Goal: Task Accomplishment & Management: Manage account settings

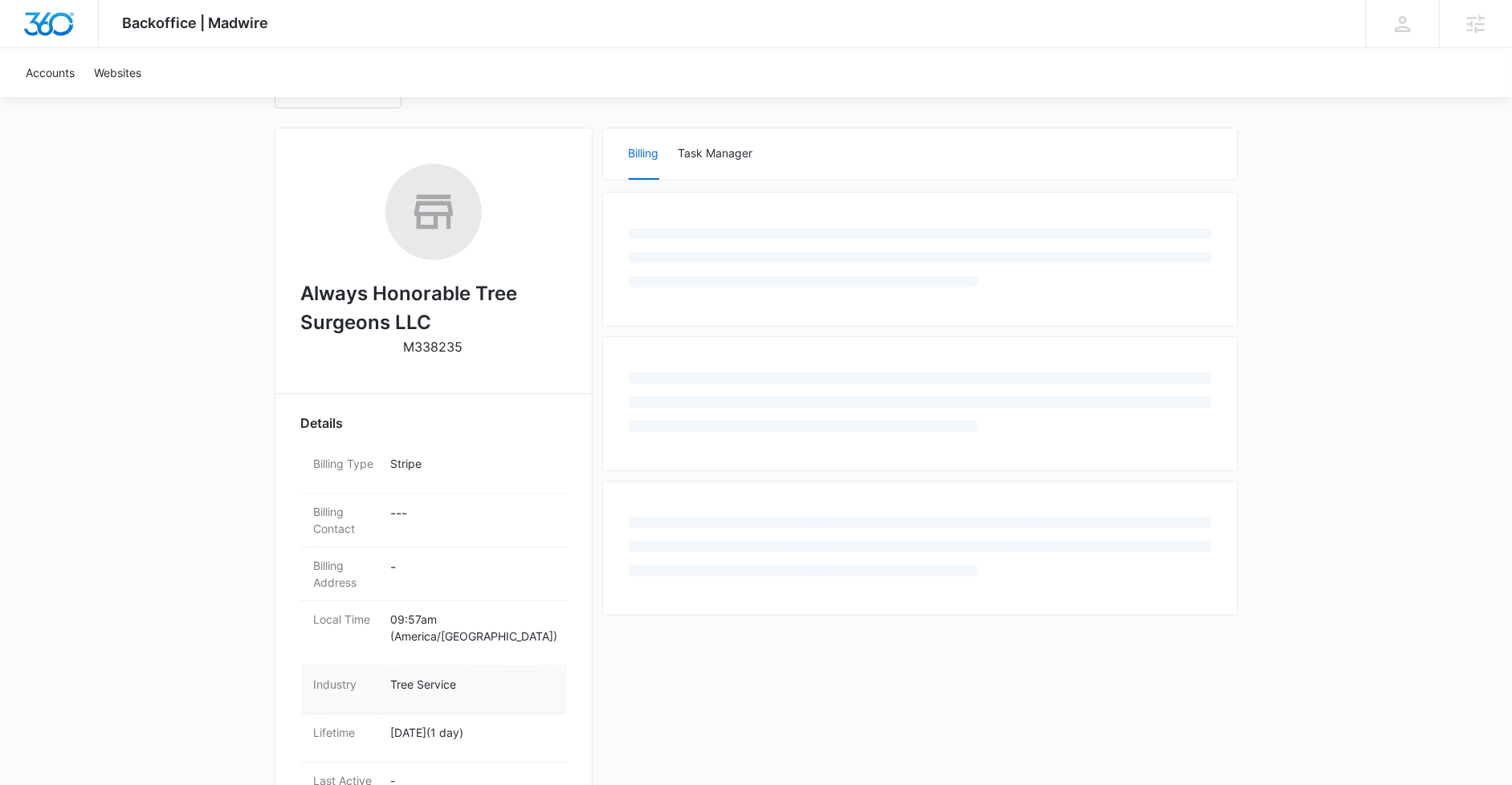
scroll to position [331, 0]
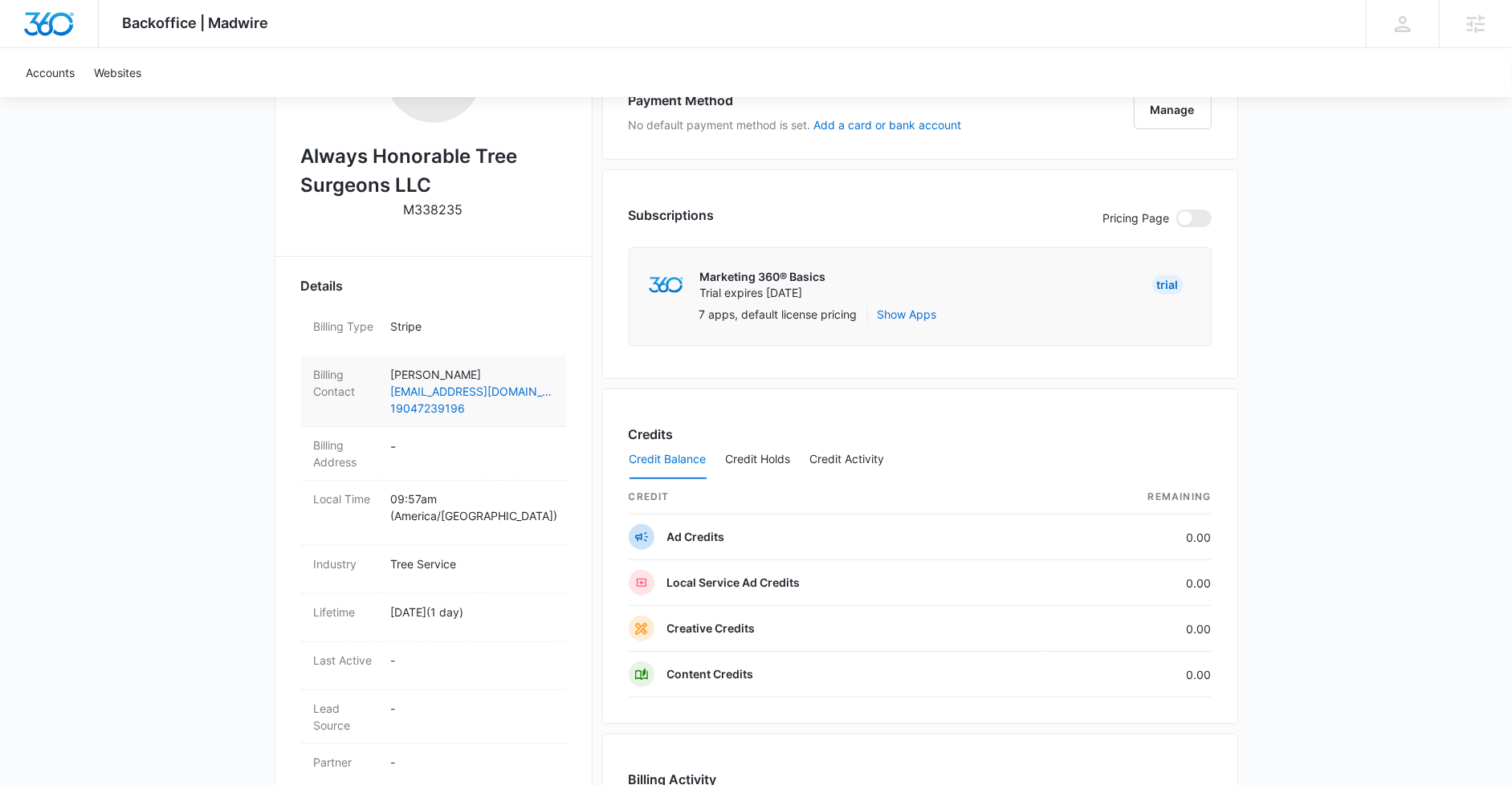
click at [478, 363] on div "Billing Contact Joel NA ammonbogdan5@gmail.com 19047239196" at bounding box center [433, 392] width 265 height 71
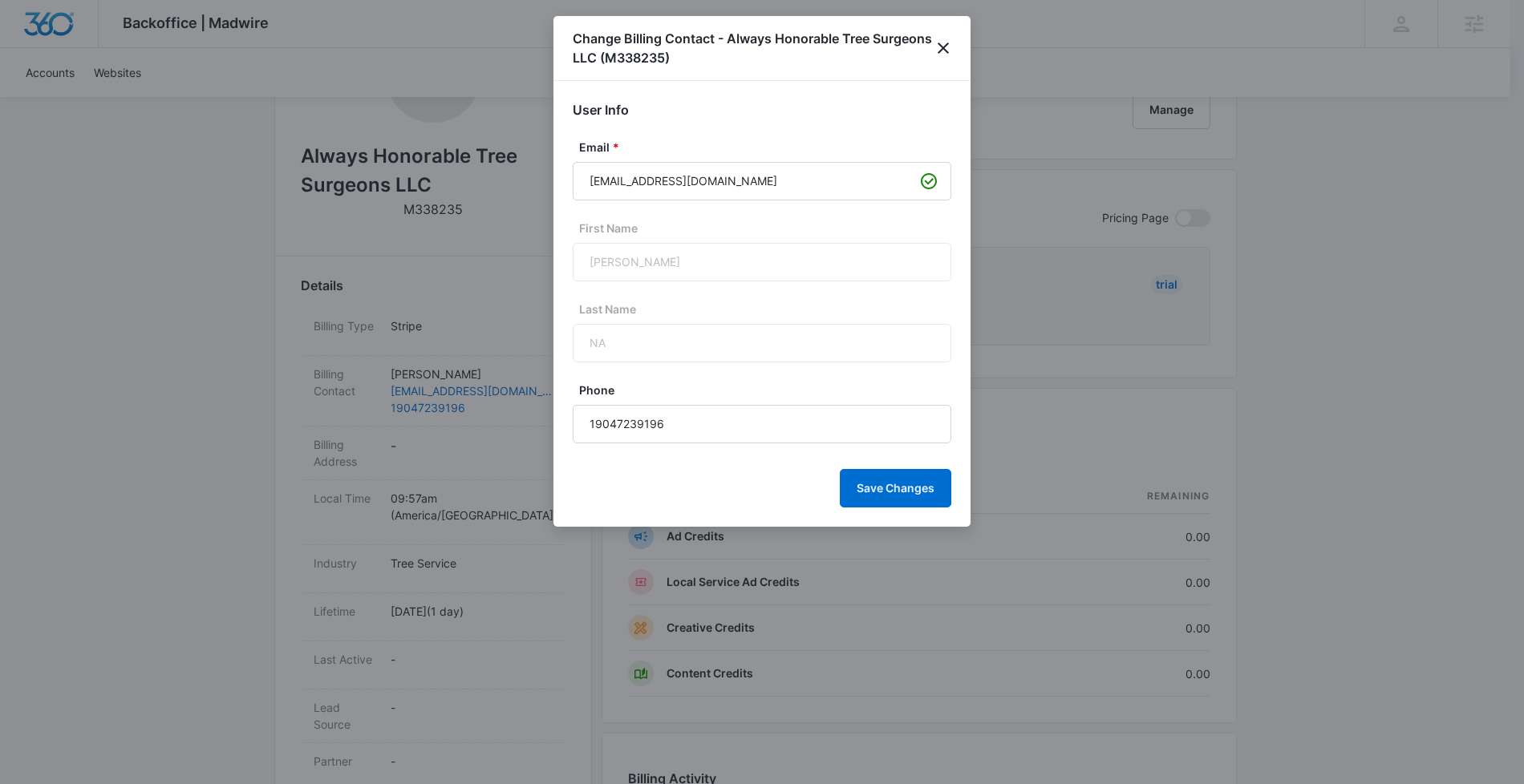
click at [716, 336] on div "NA" at bounding box center [762, 344] width 379 height 39
click at [756, 176] on input "ammonbogdan5@gmail.com" at bounding box center [762, 181] width 379 height 39
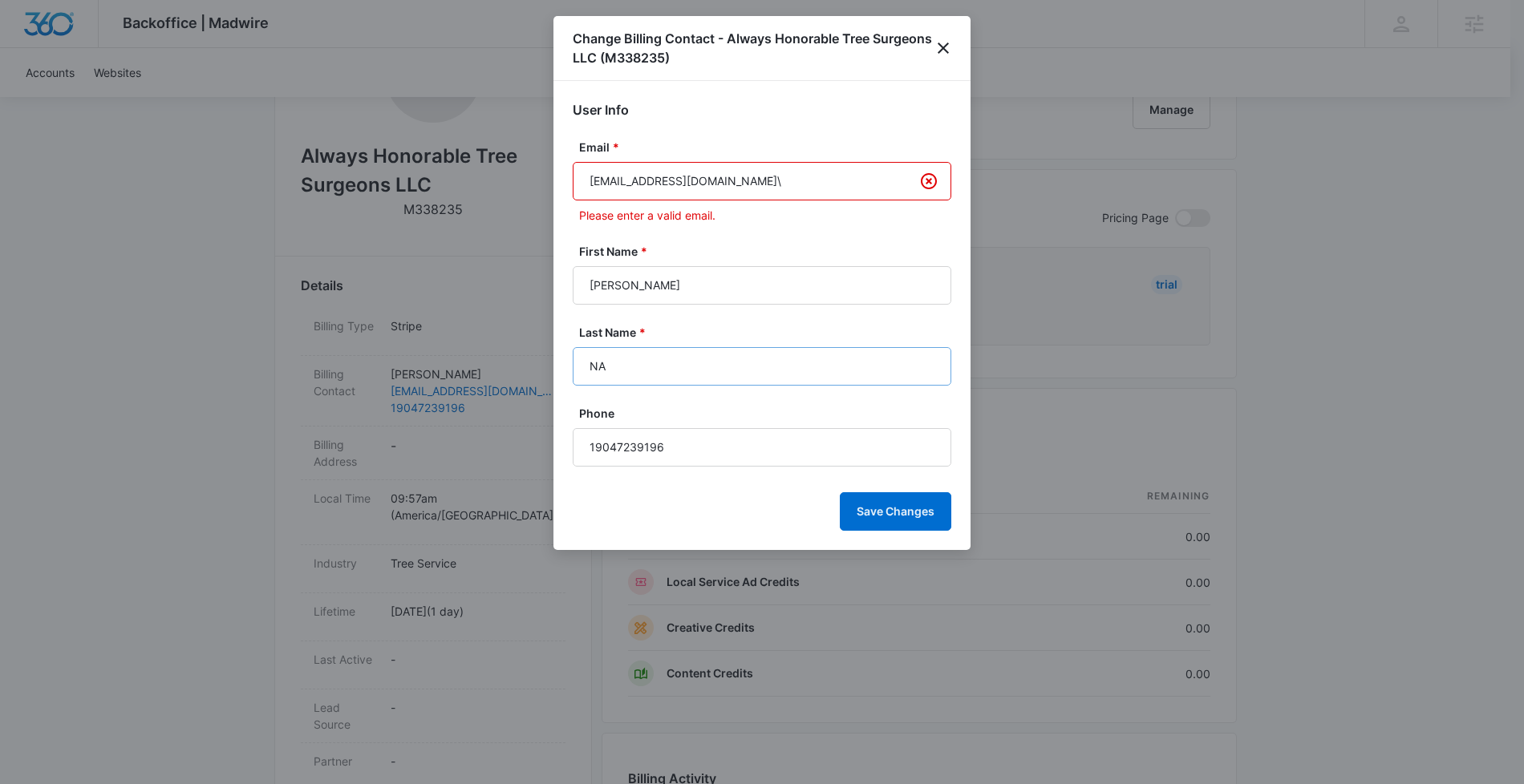
type input "ammonbogdan5@gmail.co\"
drag, startPoint x: 648, startPoint y: 370, endPoint x: 399, endPoint y: 366, distance: 249.0
click at [399, 366] on body "Backoffice | Madwire Apps Settings PH Patrick Harral patrick.harral@madwire.com…" at bounding box center [762, 476] width 1524 height 1614
type input "Bogden"
click at [763, 179] on input "ammonbogdan5@gmail.co\" at bounding box center [762, 181] width 379 height 39
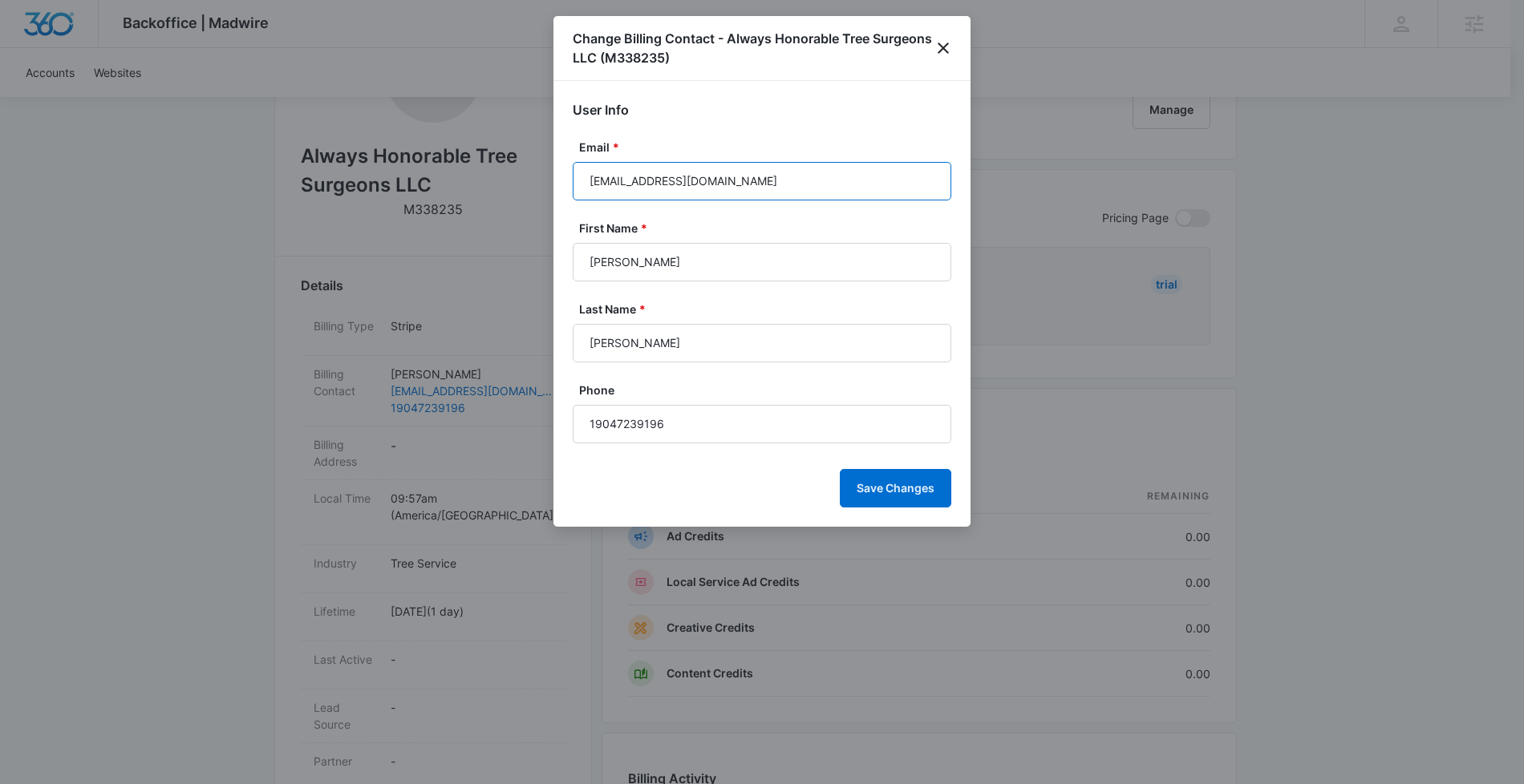
type input "ammonbogdan5@gmail.com"
type input "NA"
type input "ammonbogdan5@gmail.co"
drag, startPoint x: 593, startPoint y: 342, endPoint x: 504, endPoint y: 342, distance: 89.0
click at [503, 342] on body "Backoffice | Madwire Apps Settings PH Patrick Harral patrick.harral@madwire.com…" at bounding box center [762, 476] width 1524 height 1614
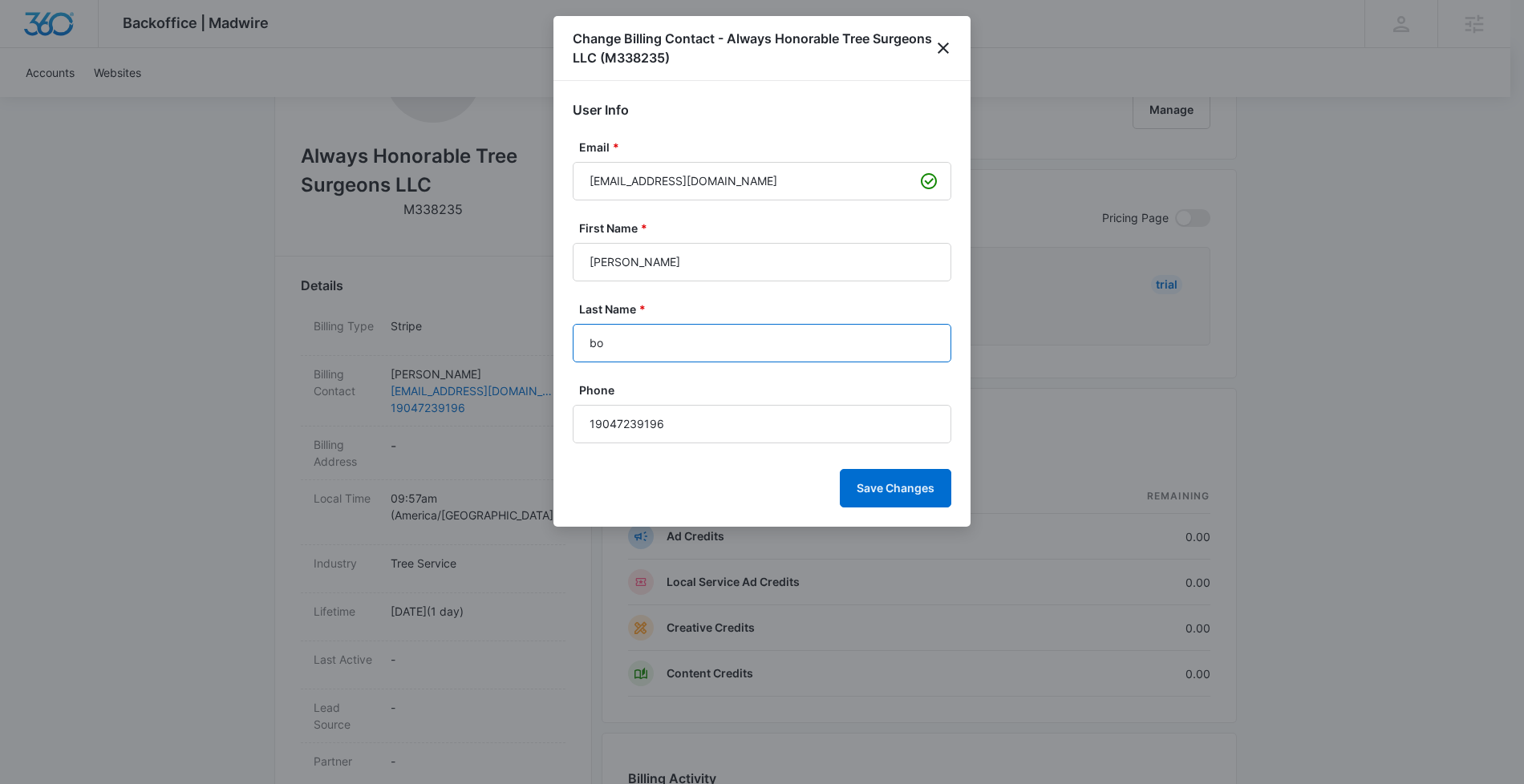
type input "b"
type input "Bogdan"
click at [779, 176] on input "ammonbogdan5@gmail.co" at bounding box center [762, 181] width 379 height 39
type input "ammonbogdan5@gmail.com"
type input "NA"
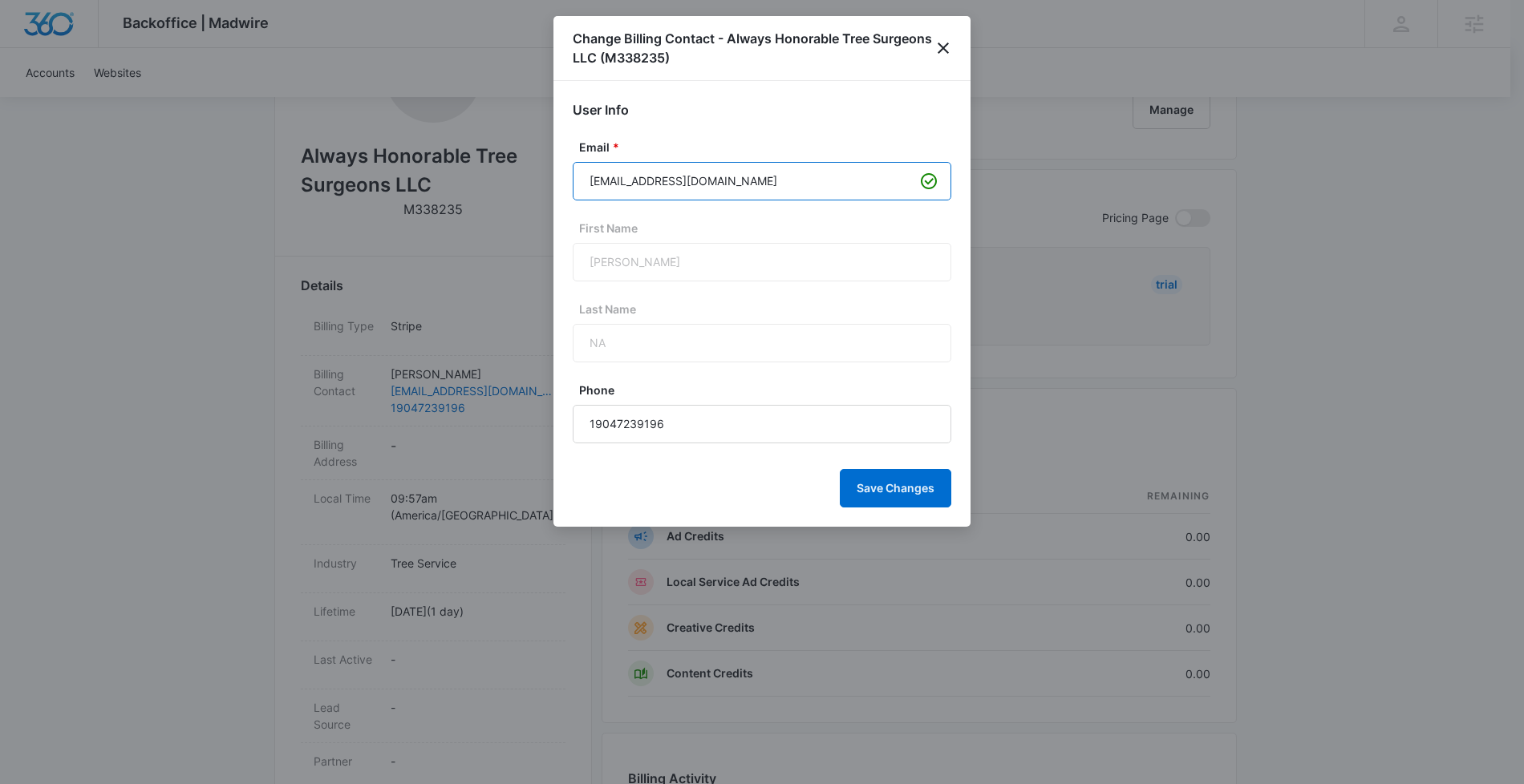
type input "ammonbogdan5@gmail.com"
click at [954, 40] on div "Change Billing Contact - Always Honorable Tree Surgeons LLC (M338235)" at bounding box center [762, 48] width 417 height 65
click at [936, 45] on icon "close" at bounding box center [943, 48] width 19 height 19
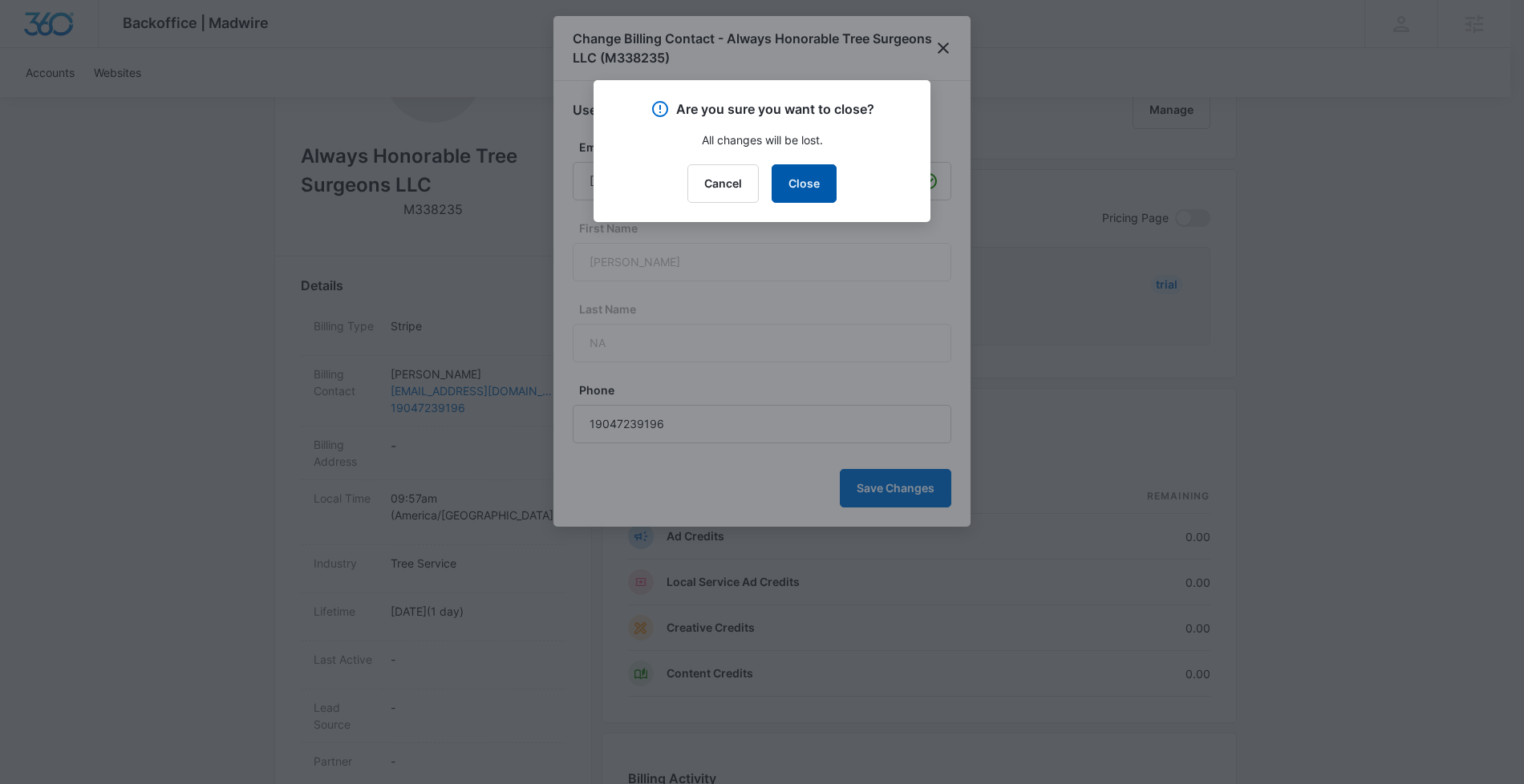
click at [822, 183] on button "Close" at bounding box center [804, 184] width 65 height 39
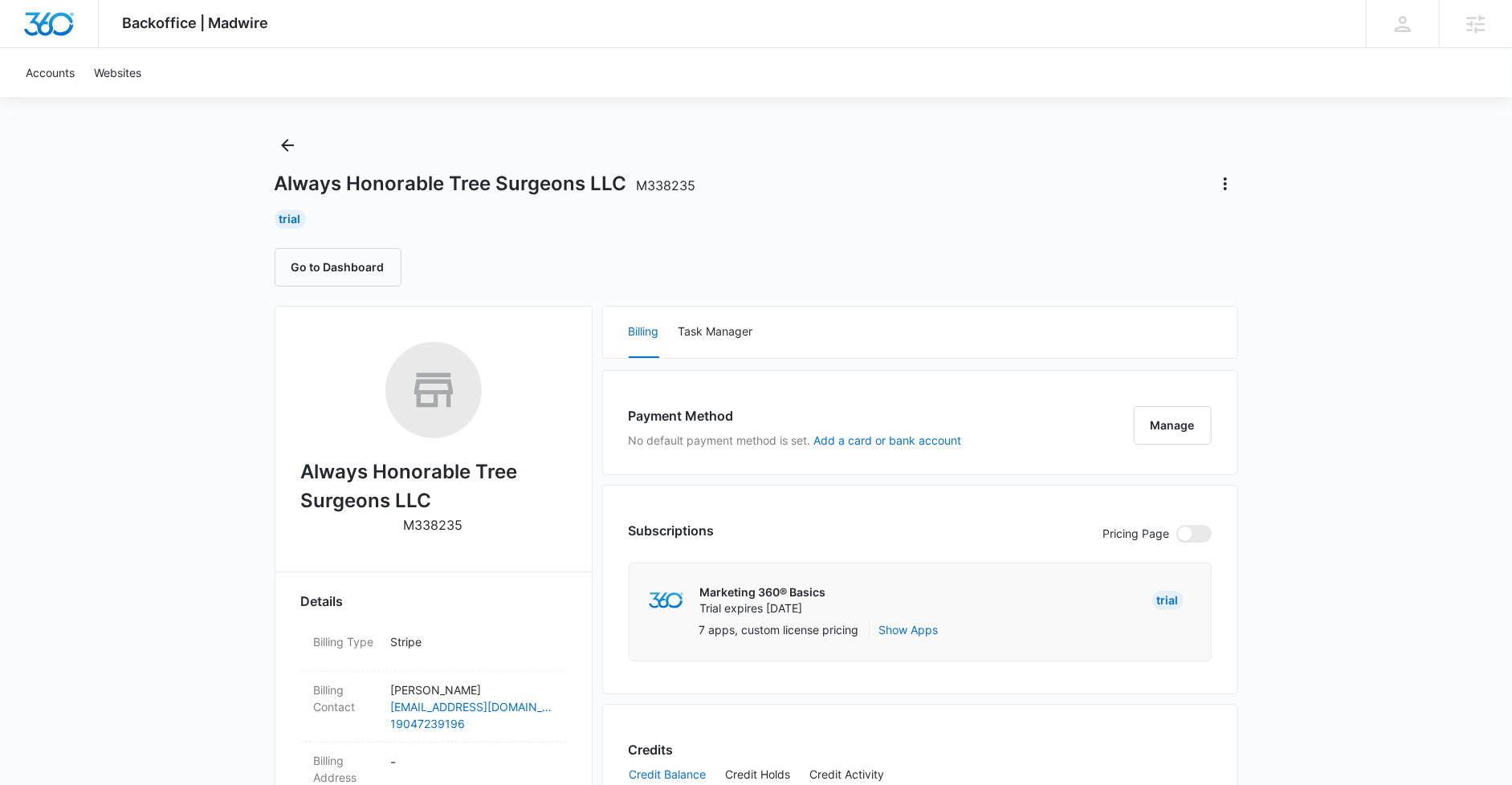
scroll to position [0, 0]
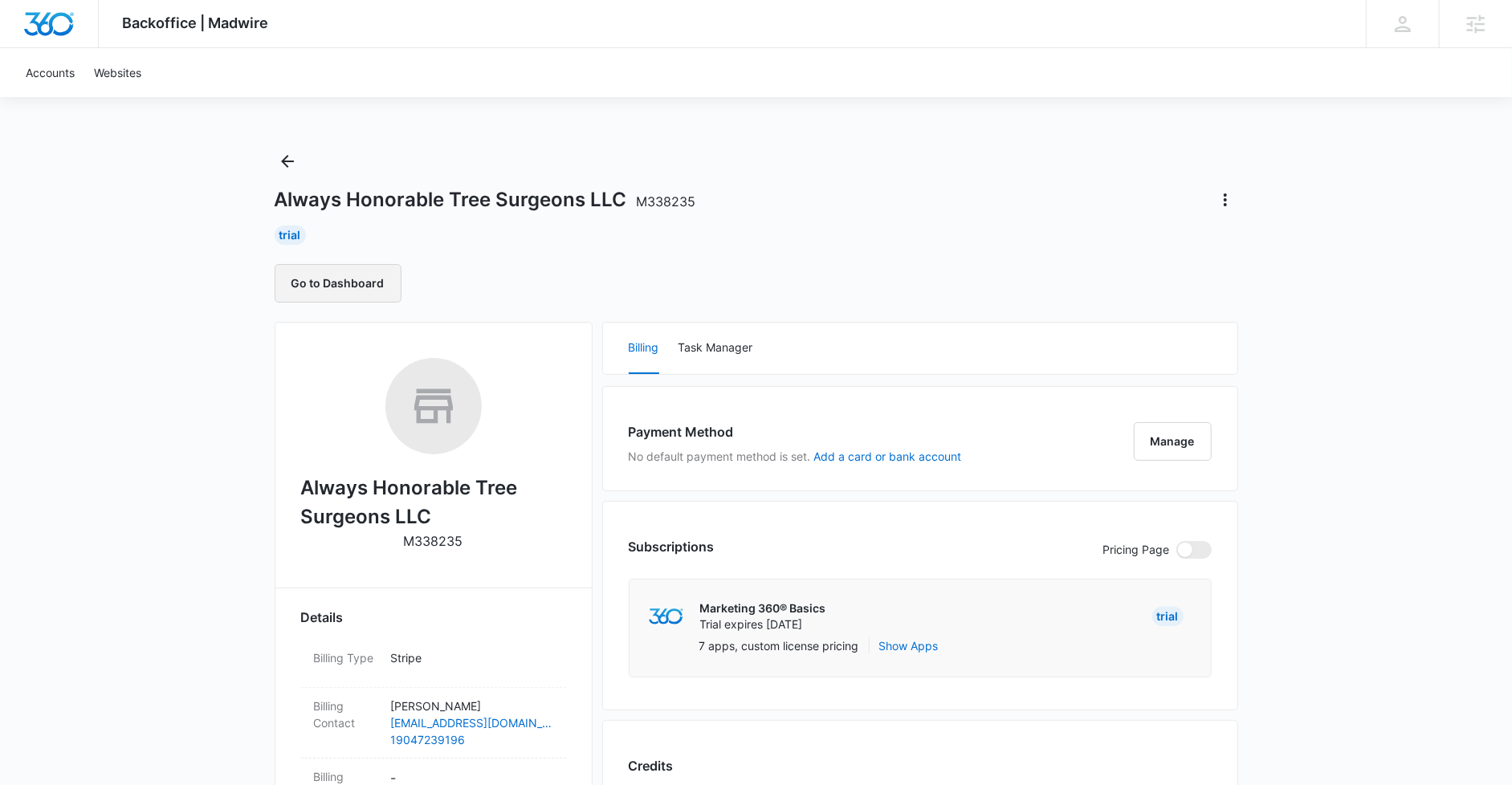
click at [348, 293] on button "Go to Dashboard" at bounding box center [337, 284] width 127 height 39
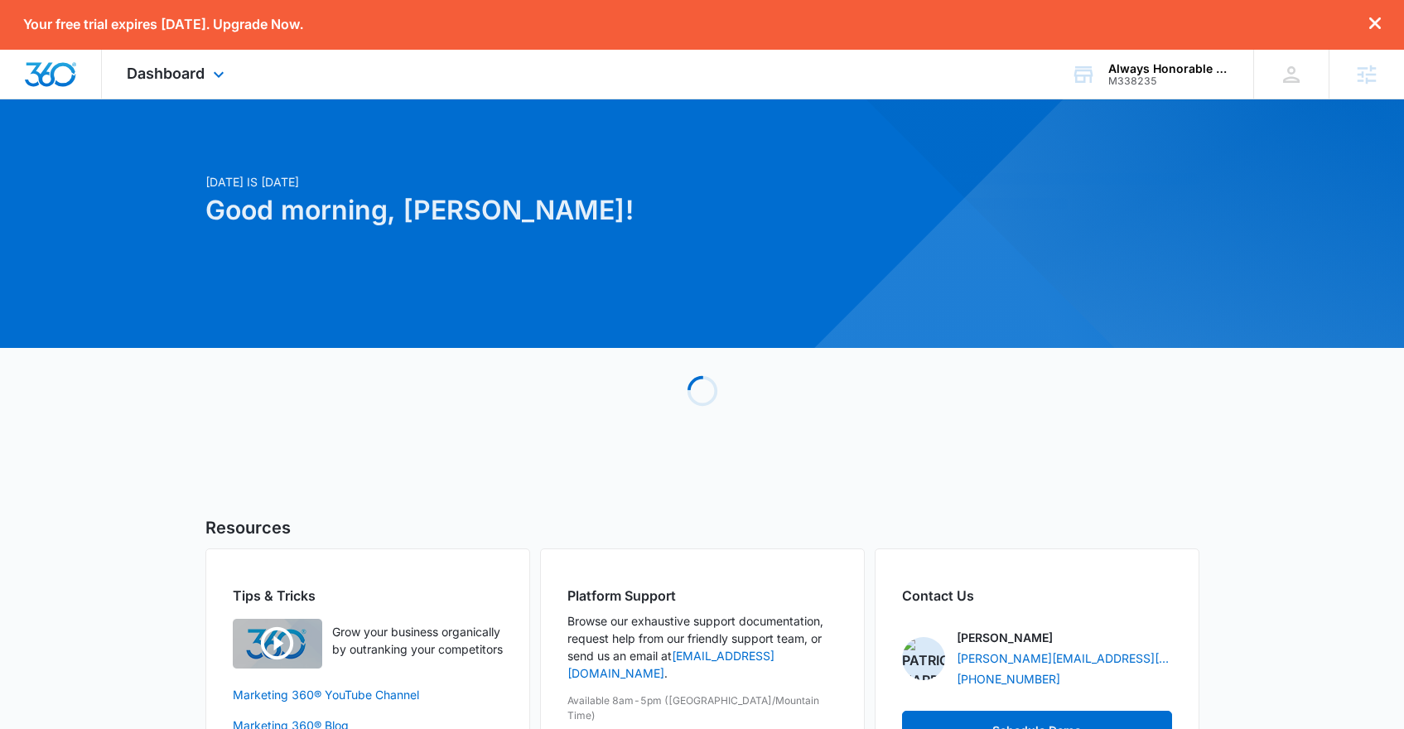
click at [191, 69] on span "Dashboard" at bounding box center [166, 73] width 78 height 17
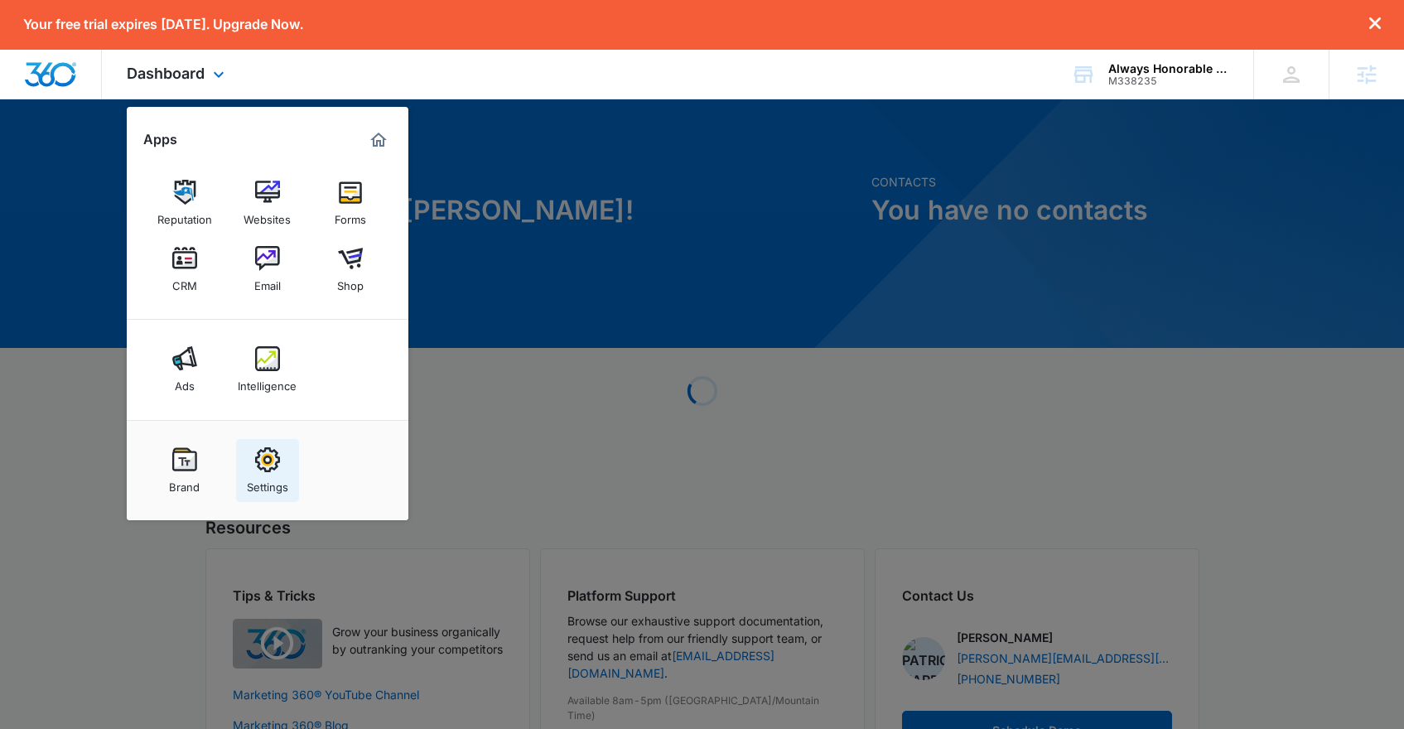
click at [268, 474] on div "Settings" at bounding box center [267, 483] width 41 height 22
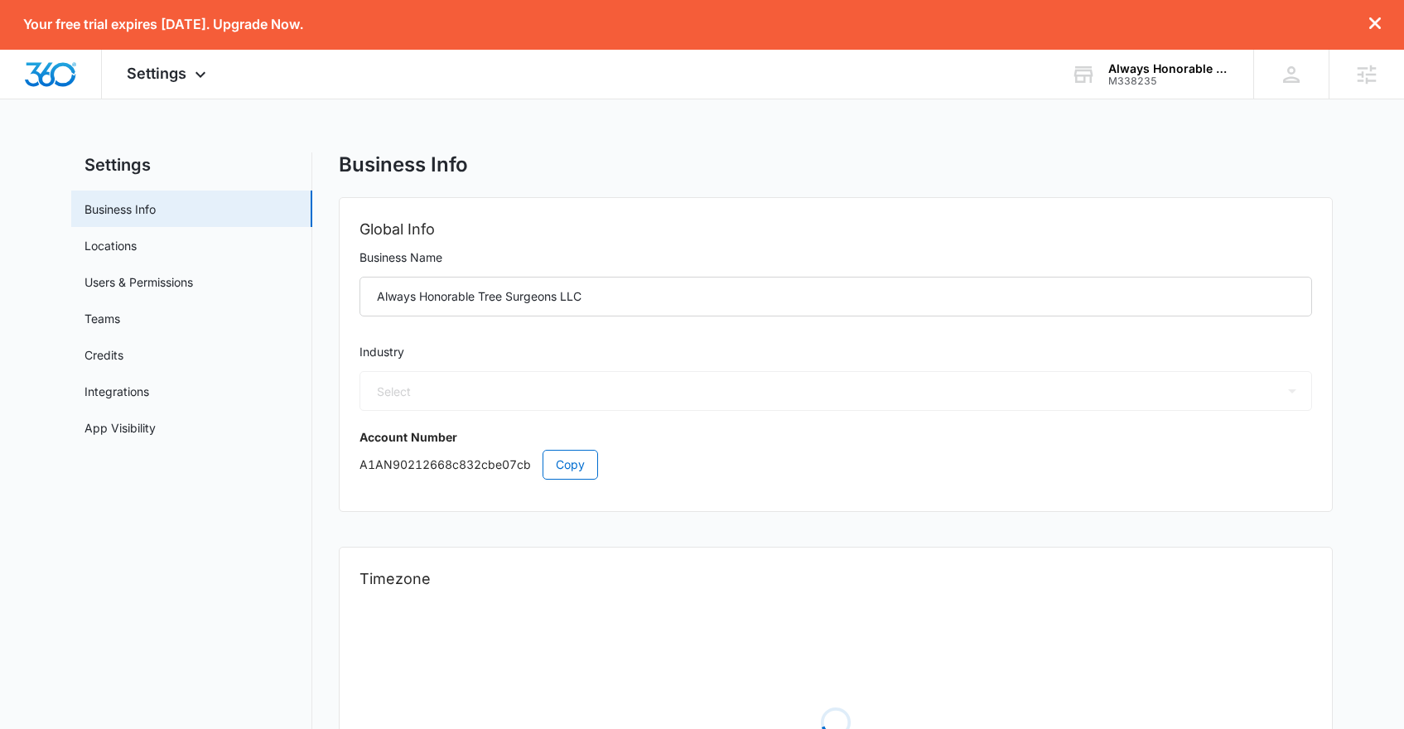
select select "39"
select select "US"
select select "America/[GEOGRAPHIC_DATA]"
click at [135, 282] on link "Users & Permissions" at bounding box center [139, 281] width 109 height 17
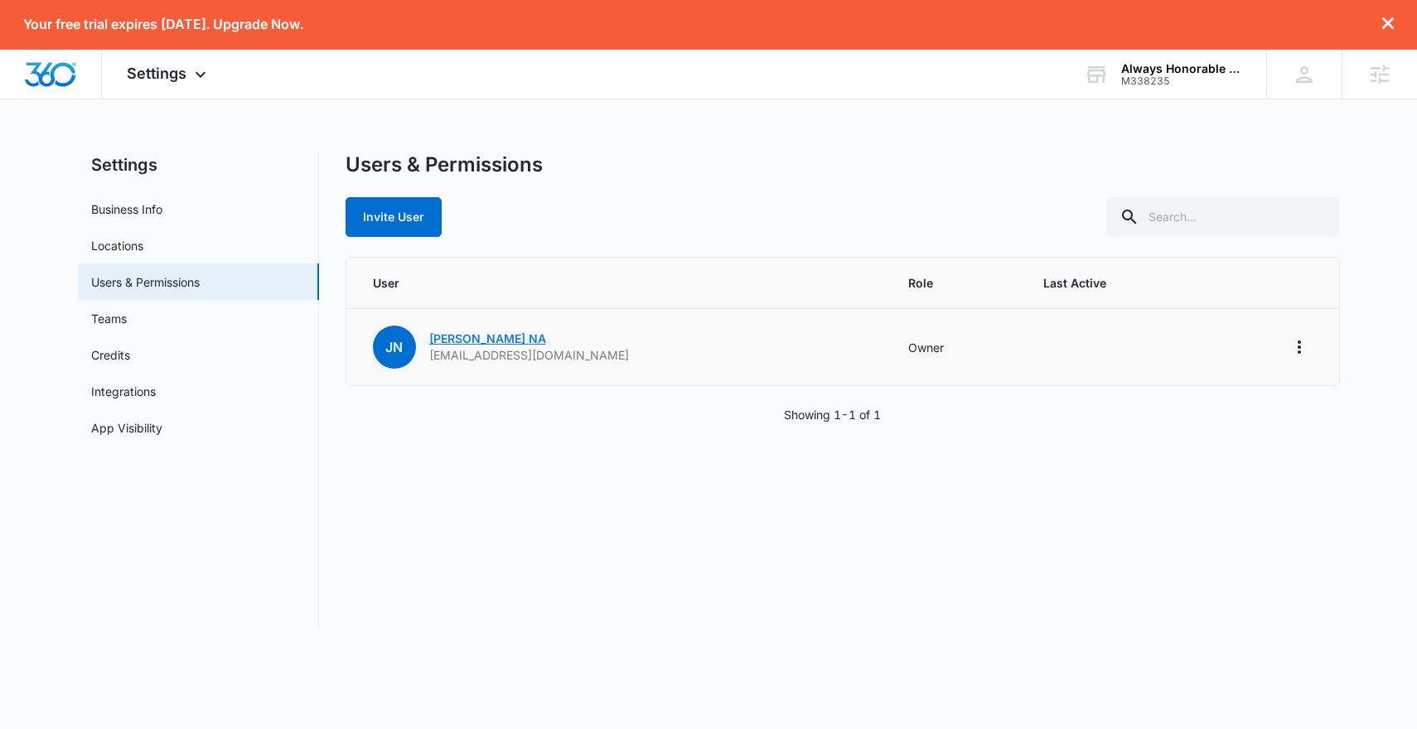
click at [452, 339] on link "Joel NA" at bounding box center [487, 338] width 117 height 14
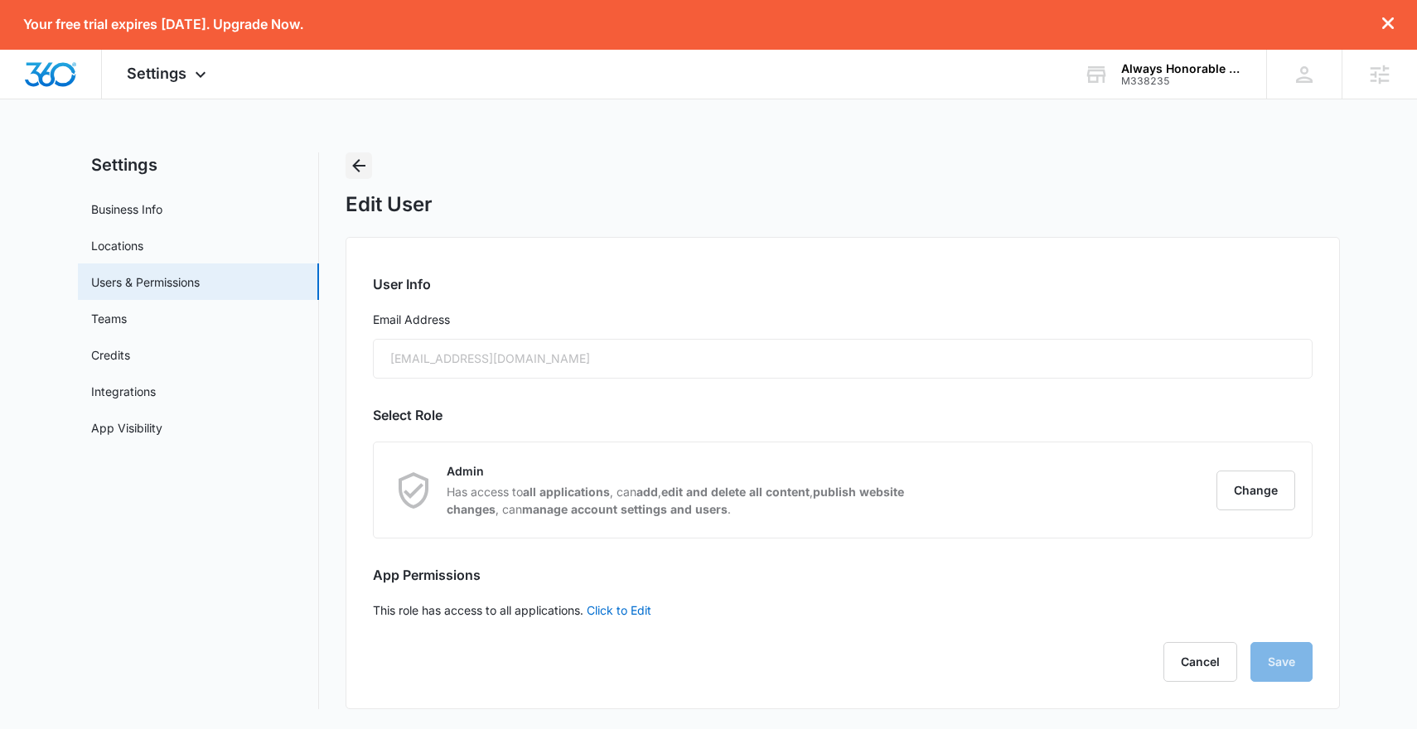
click at [360, 174] on icon "Back" at bounding box center [359, 166] width 20 height 20
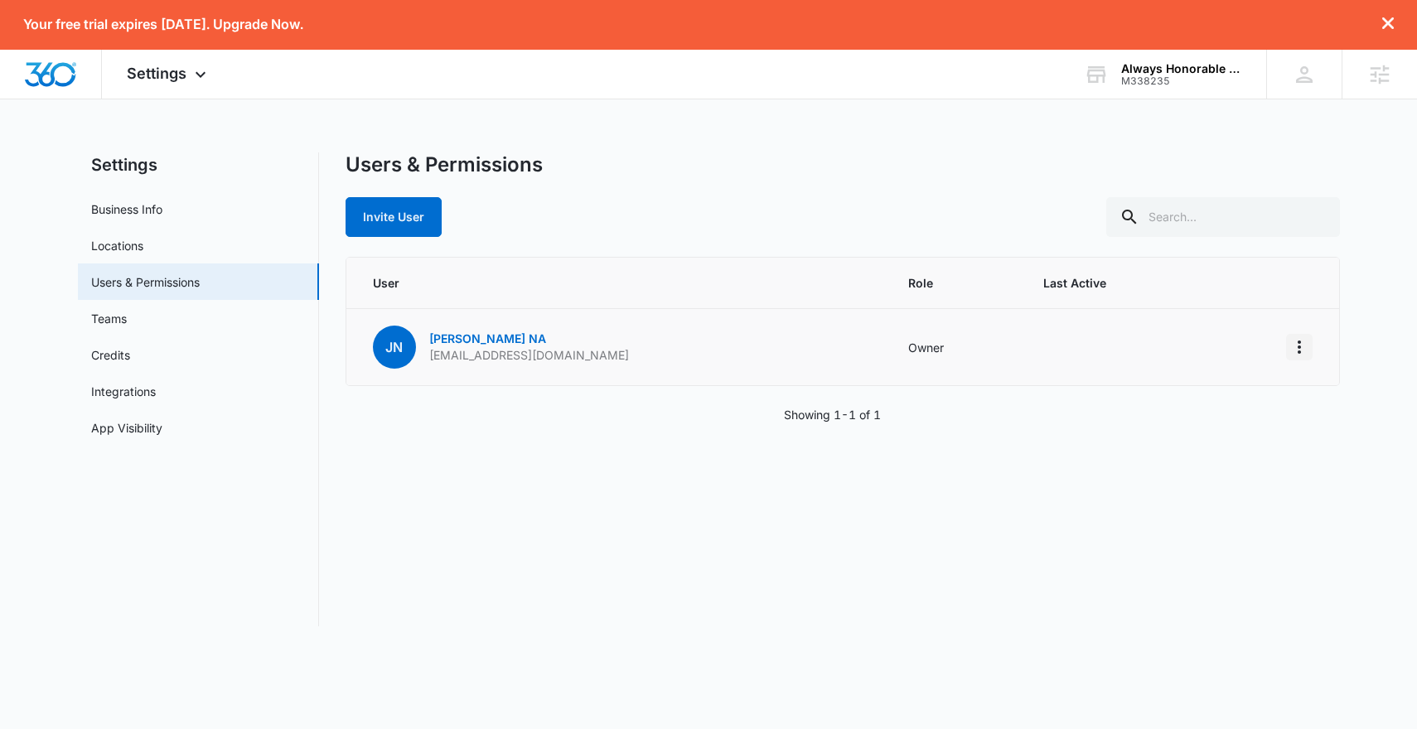
click at [1294, 341] on icon "Actions" at bounding box center [1299, 347] width 20 height 20
click at [154, 215] on link "Business Info" at bounding box center [126, 209] width 71 height 17
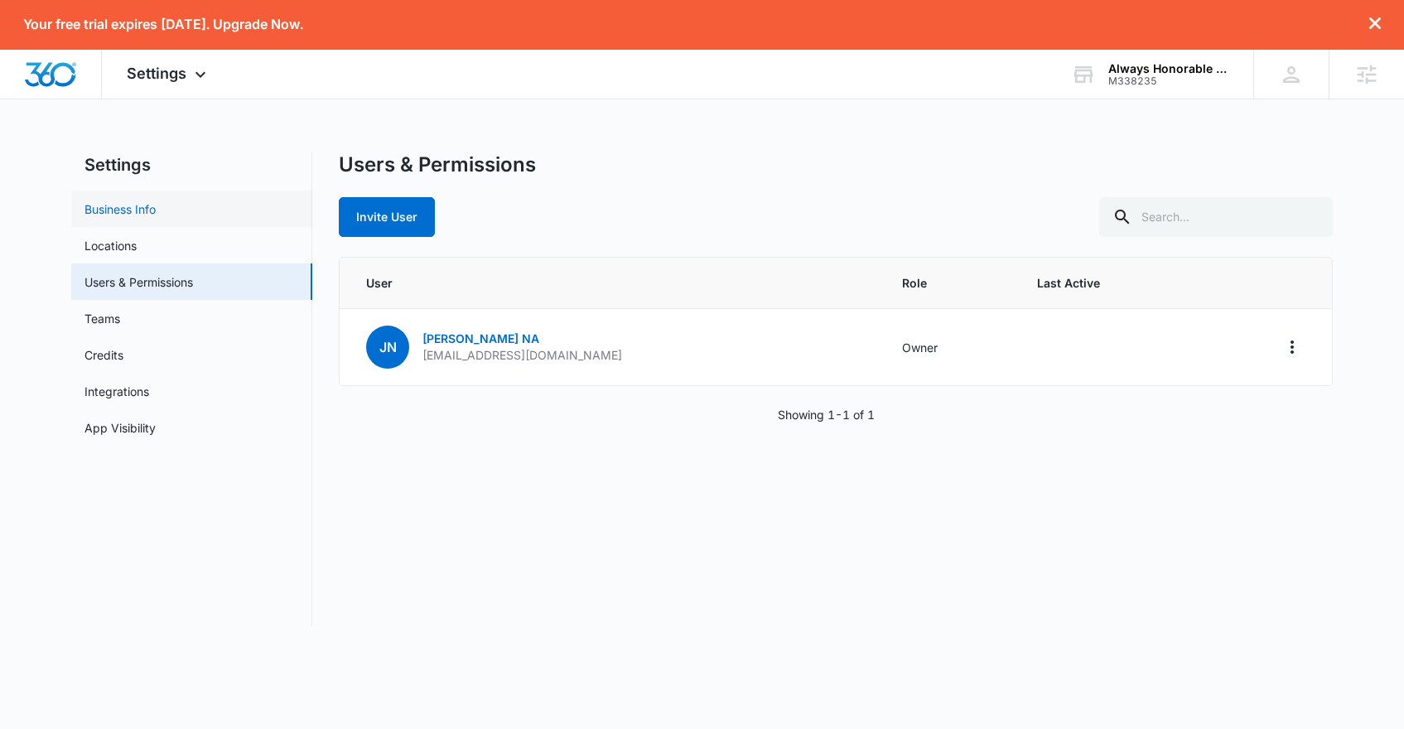
select select "39"
select select "US"
select select "America/Denver"
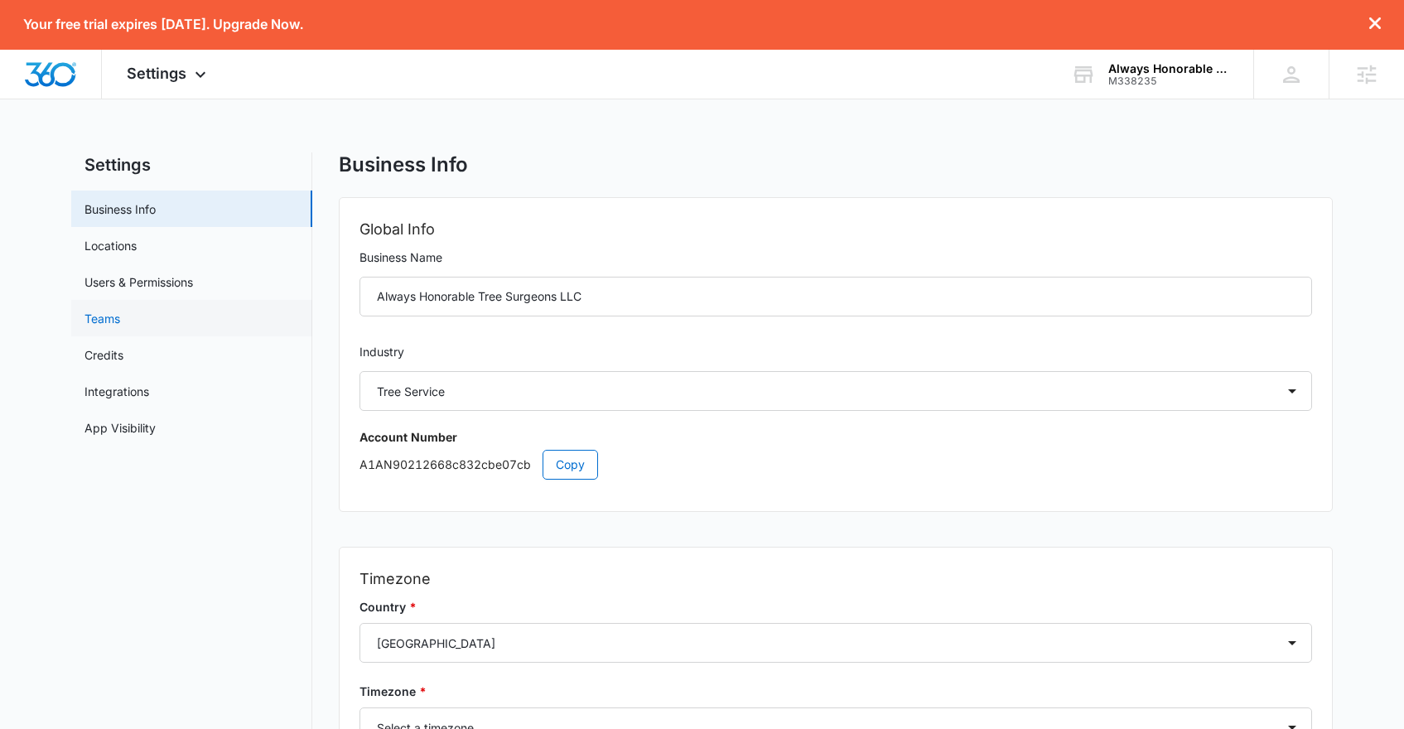
click at [120, 317] on link "Teams" at bounding box center [103, 318] width 36 height 17
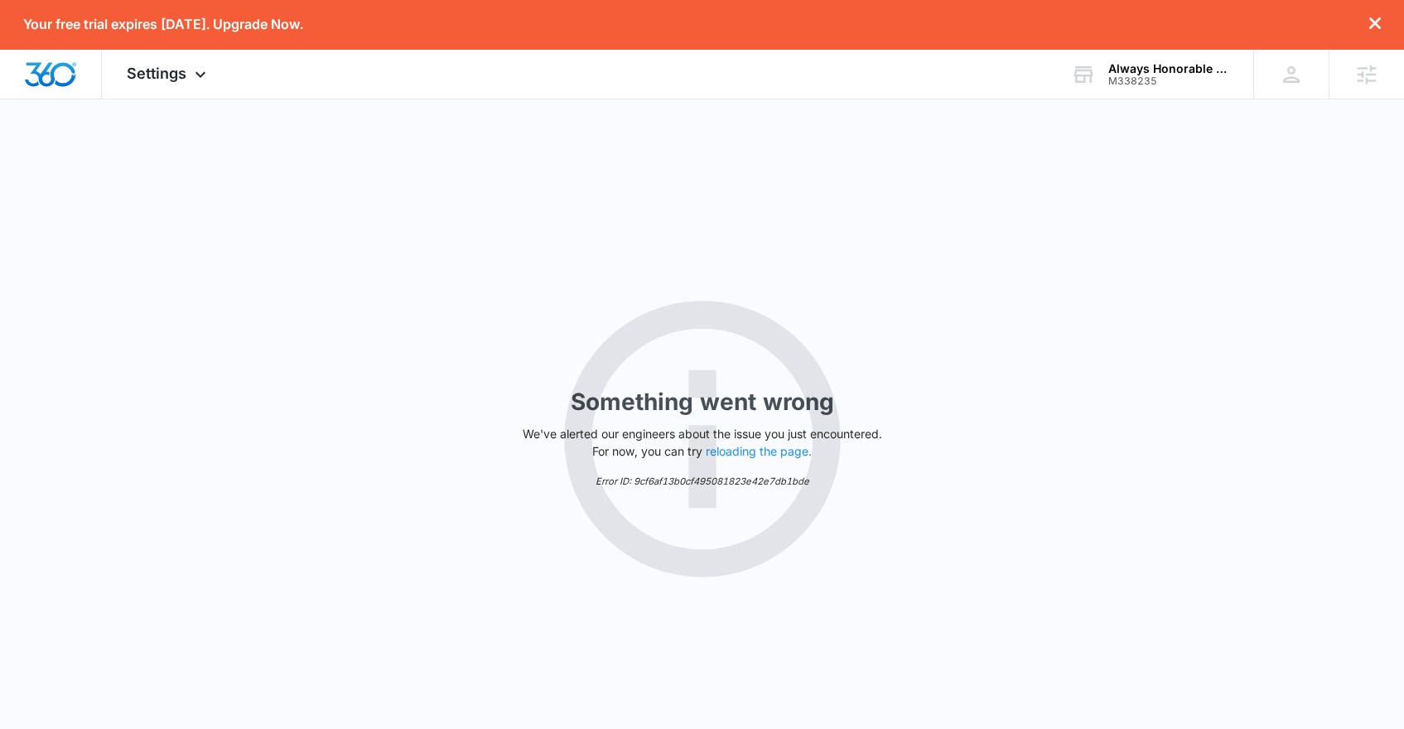
click at [172, 288] on div "Something went wrong We've alerted our engineers about the issue you just encou…" at bounding box center [702, 438] width 1404 height 679
select select "39"
select select "US"
select select "America/Denver"
